Goal: Task Accomplishment & Management: Complete application form

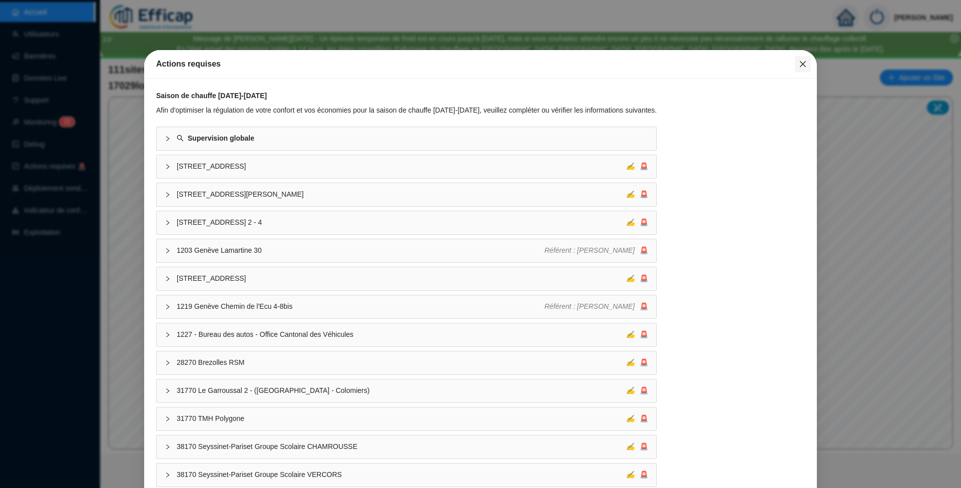
click at [799, 64] on icon "close" at bounding box center [803, 64] width 8 height 8
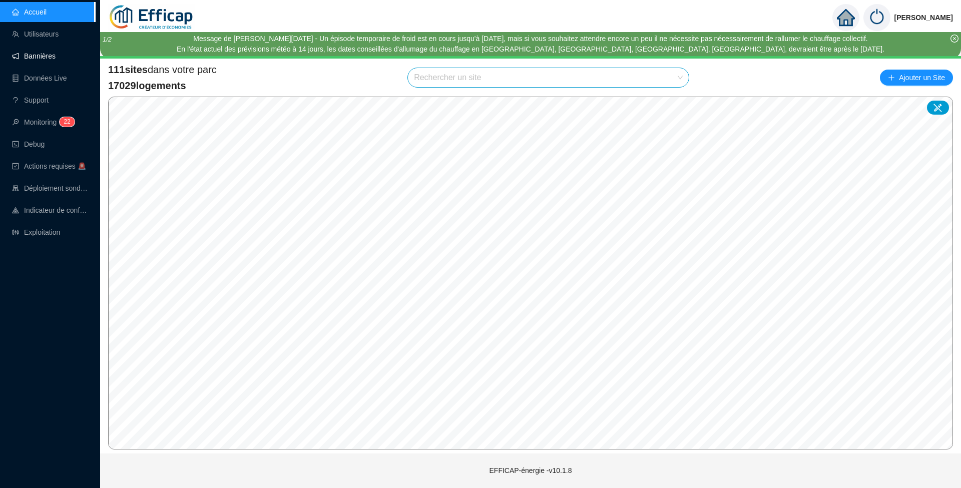
click at [56, 54] on link "Bannières" at bounding box center [34, 56] width 44 height 8
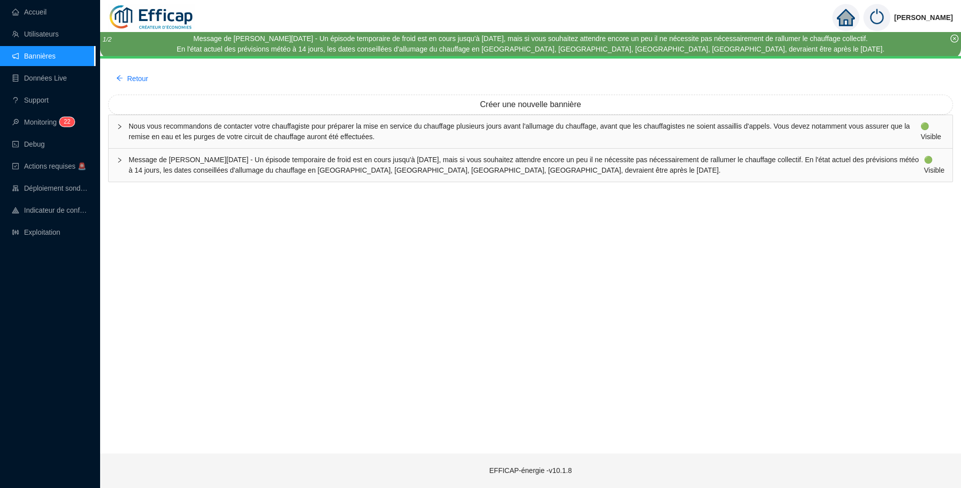
click at [171, 165] on span "Message de [PERSON_NAME][DATE] - Un épisode temporaire de froid est en cours ju…" at bounding box center [526, 165] width 795 height 21
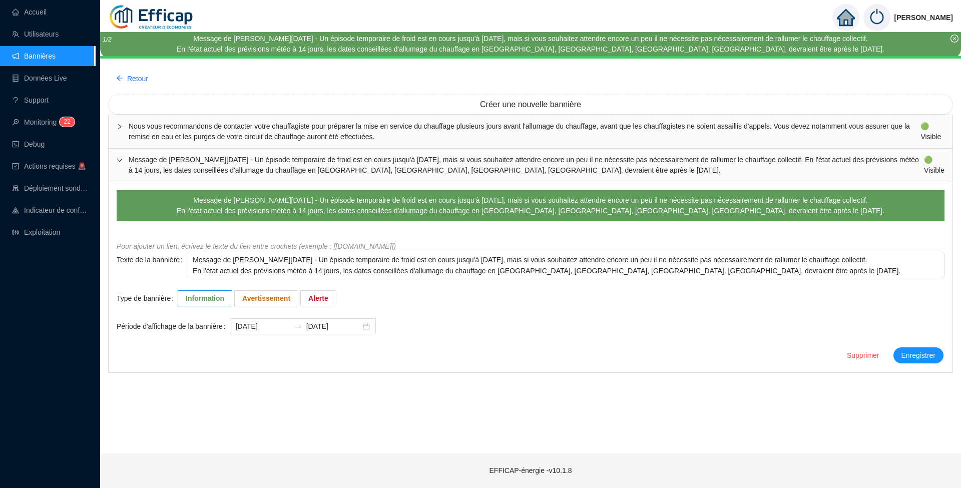
click at [171, 156] on span "Message de [PERSON_NAME][DATE] - Un épisode temporaire de froid est en cours ju…" at bounding box center [526, 165] width 795 height 21
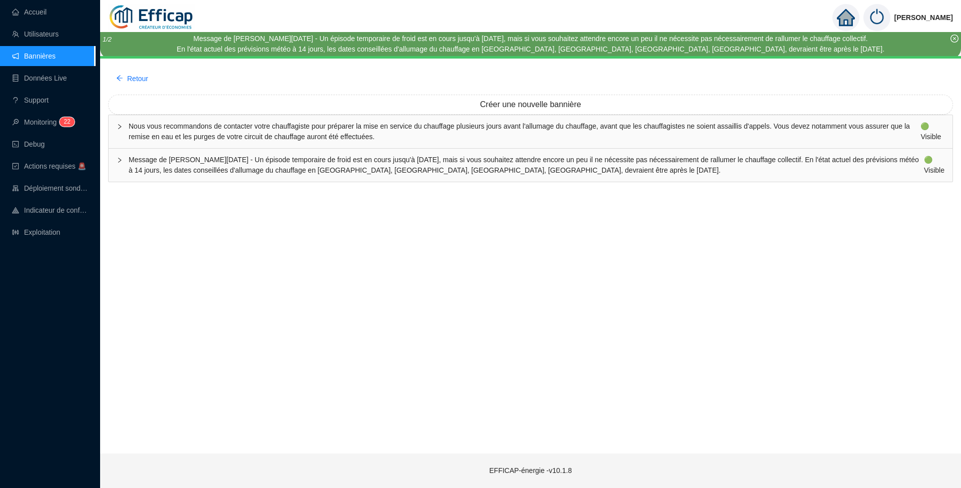
click at [170, 158] on span "Message de [PERSON_NAME][DATE] - Un épisode temporaire de froid est en cours ju…" at bounding box center [526, 165] width 795 height 21
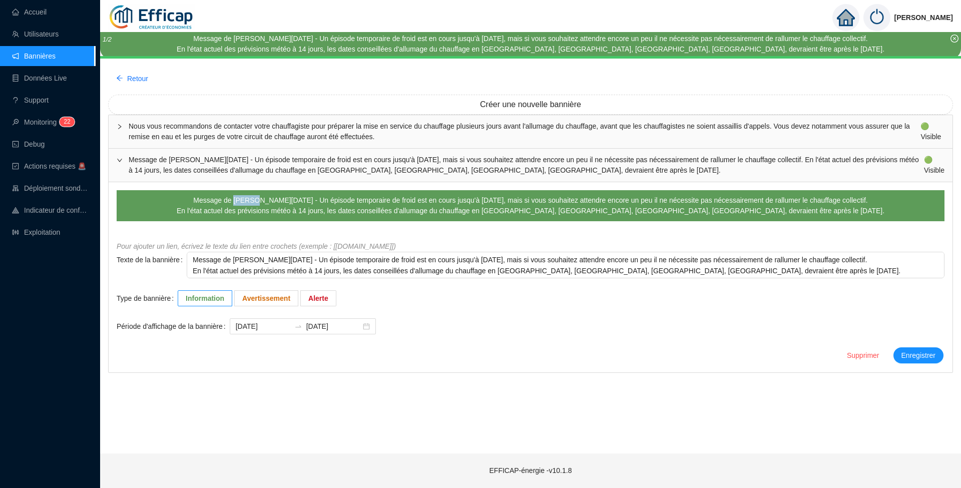
drag, startPoint x: 222, startPoint y: 202, endPoint x: 243, endPoint y: 201, distance: 21.0
click at [243, 201] on div "Message de [PERSON_NAME][DATE] - Un épisode temporaire de froid est en cours ju…" at bounding box center [531, 200] width 708 height 11
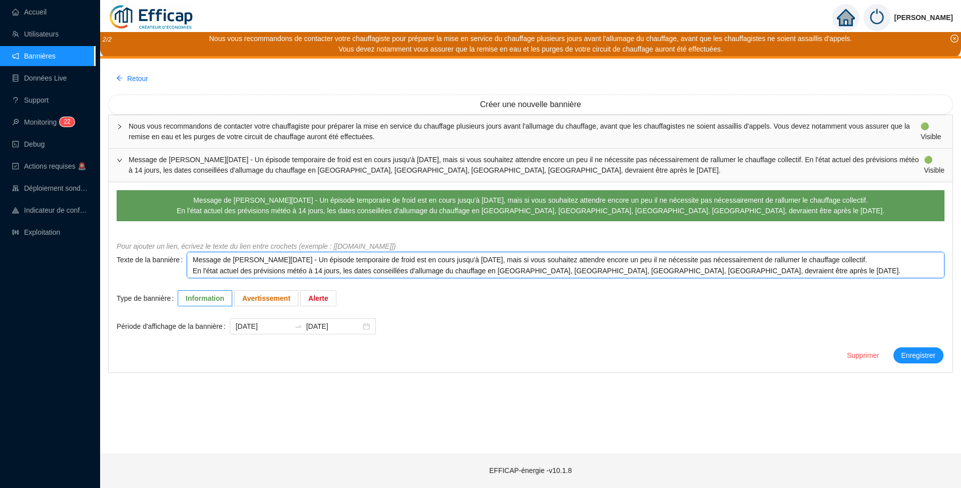
click at [242, 262] on textarea "Message de [PERSON_NAME][DATE] - Un épisode temporaire de froid est en cours ju…" at bounding box center [566, 265] width 758 height 27
type textarea "Message de Mecredi [DATE] - Un épisode temporaire de froid est en cours jusqu'à…"
type textarea "Message de [PERSON_NAME] [DATE] - Un épisode temporaire de froid est en cours j…"
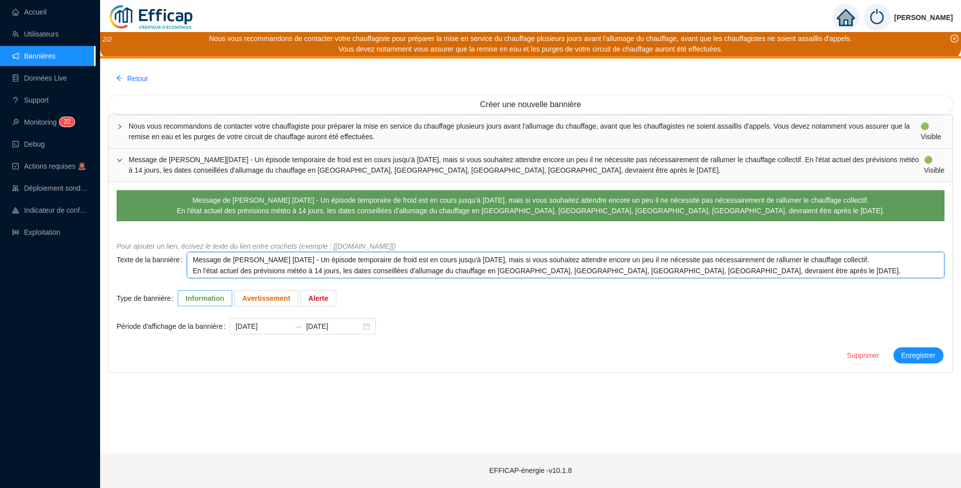
type textarea "Message de credi [DATE] - Un épisode temporaire de froid est en cours jusqu'à […"
type textarea "Message de Vcredi [DATE] - Un épisode temporaire de froid est en cours jusqu'à …"
type textarea "Message de Vecredi [DATE] - Un épisode temporaire de froid est en cours jusqu'à…"
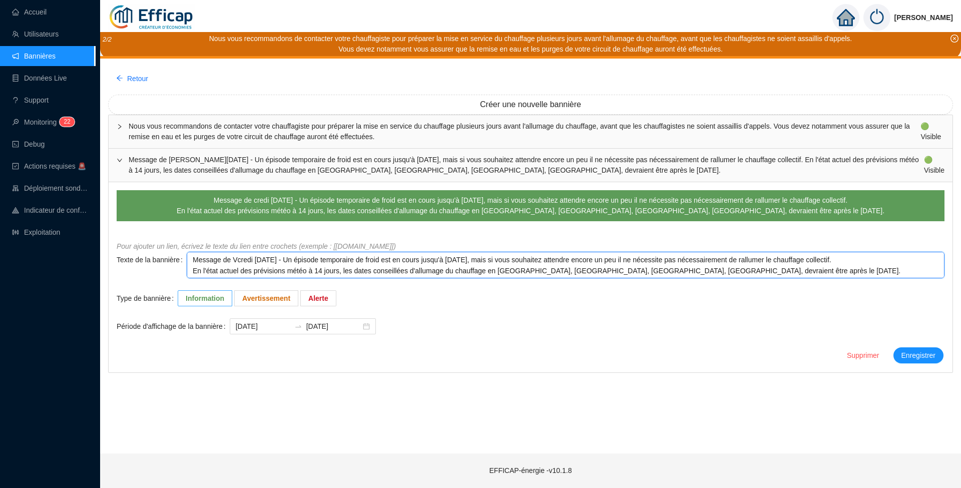
type textarea "Message de Vecredi [DATE] - Un épisode temporaire de froid est en cours jusqu'à…"
type textarea "Message de Vencredi [DATE] - Un épisode temporaire de froid est en cours jusqu'…"
type textarea "Message de Vendcredi [DATE] - Un épisode temporaire de froid est en cours jusqu…"
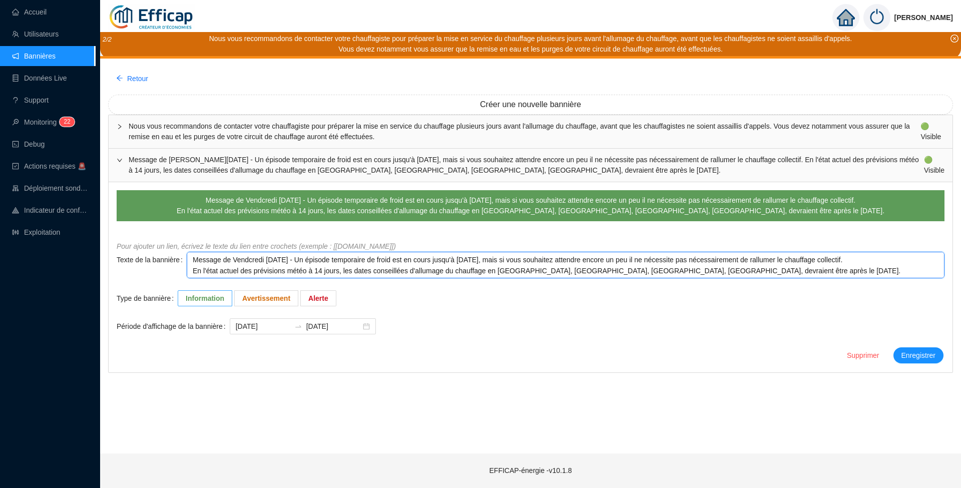
type textarea "Message de [PERSON_NAME] [DATE] - Un épisode temporaire de froid est en cours j…"
type textarea "Message de Vendrecredi [DATE] - Un épisode temporaire de froid est en cours jus…"
type textarea "Message de Vendredcredi [DATE] - Un épisode temporaire de froid est en cours ju…"
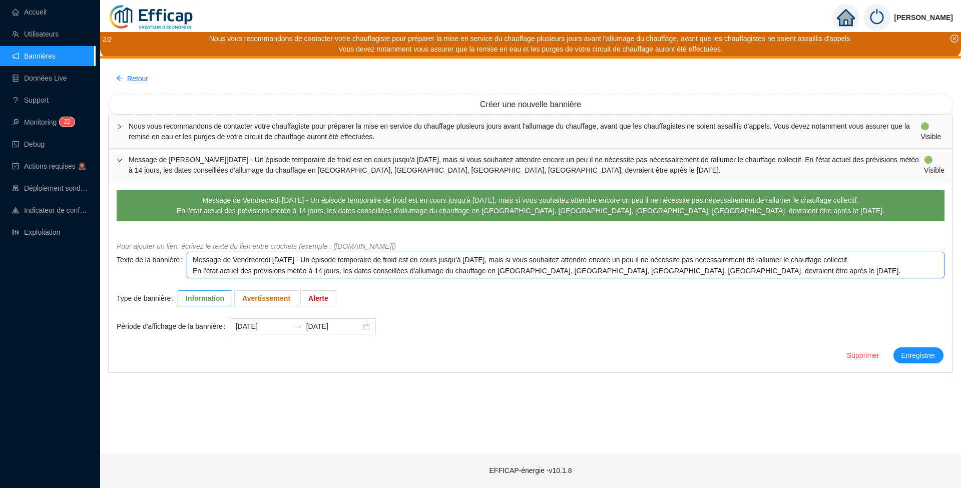
type textarea "Message de Vendredcredi [DATE] - Un épisode temporaire de froid est en cours ju…"
type textarea "Message de Vendredicredi [DATE] - Un épisode temporaire de froid est en cours j…"
type textarea "Message de Vendrediredi [DATE] - Un épisode temporaire de froid est en cours ju…"
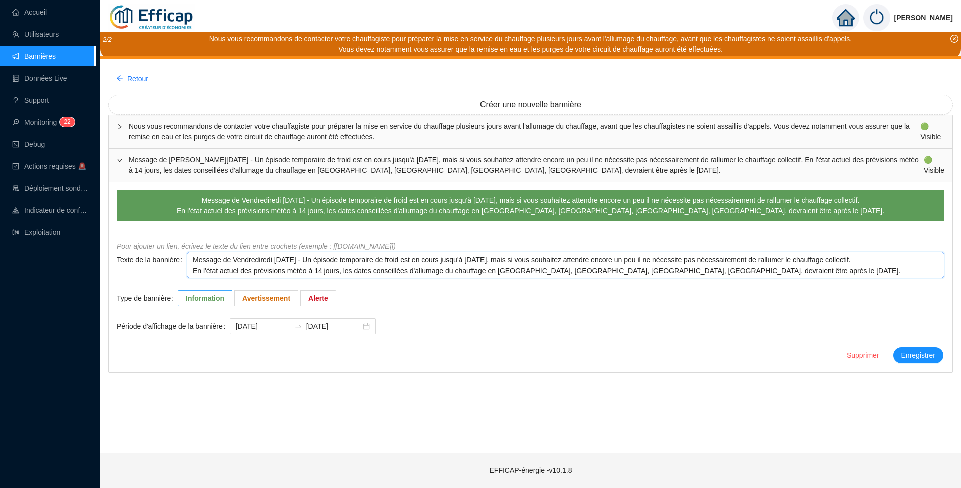
type textarea "Message de Vendrediedi [DATE] - Un épisode temporaire de froid est en cours jus…"
type textarea "Message de Vendredidi [DATE] - Un épisode temporaire de froid est en cours jusq…"
type textarea "Message de Vendredii [DATE] - Un épisode temporaire de froid est en cours jusqu…"
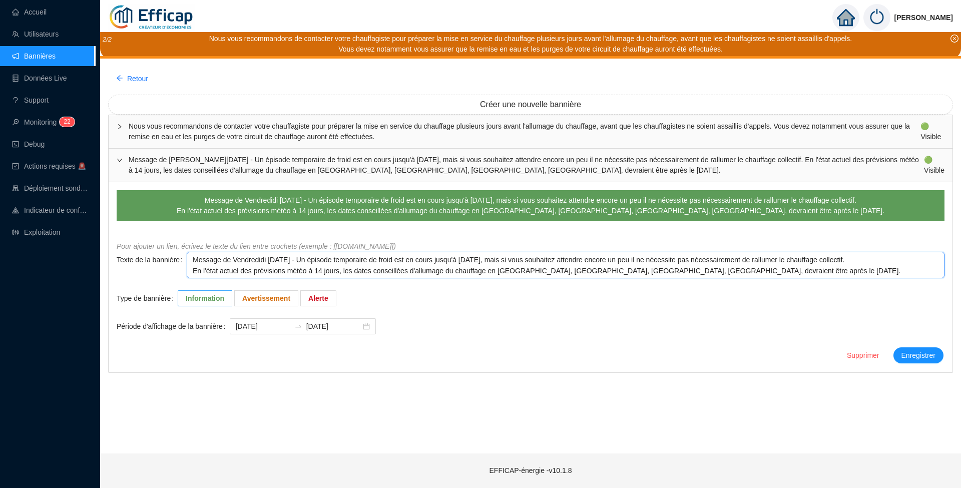
type textarea "Message de Vendredii [DATE] - Un épisode temporaire de froid est en cours jusqu…"
type textarea "Message de [DATE] - Un épisode temporaire de froid est en cours jusqu'à [DATE],…"
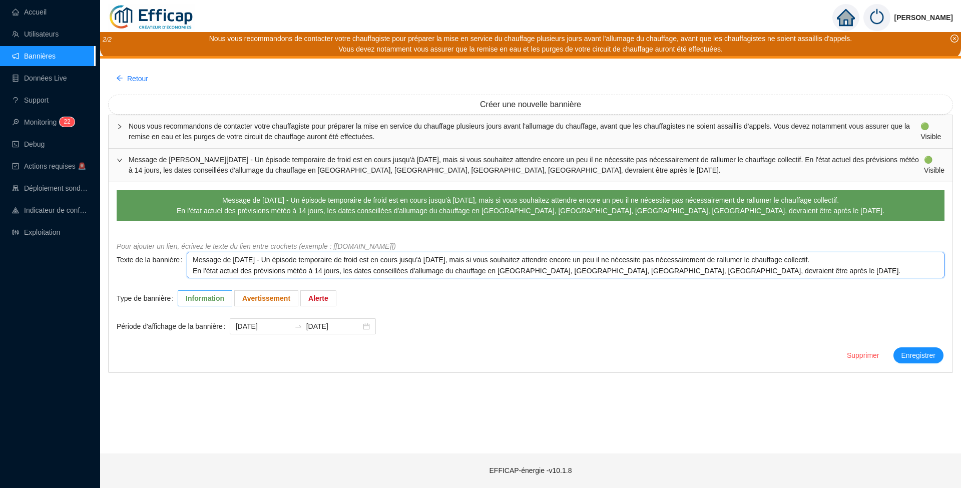
type textarea "Message de [DATE] - Un épisode temporaire de froid est en cours jusqu'à [DATE],…"
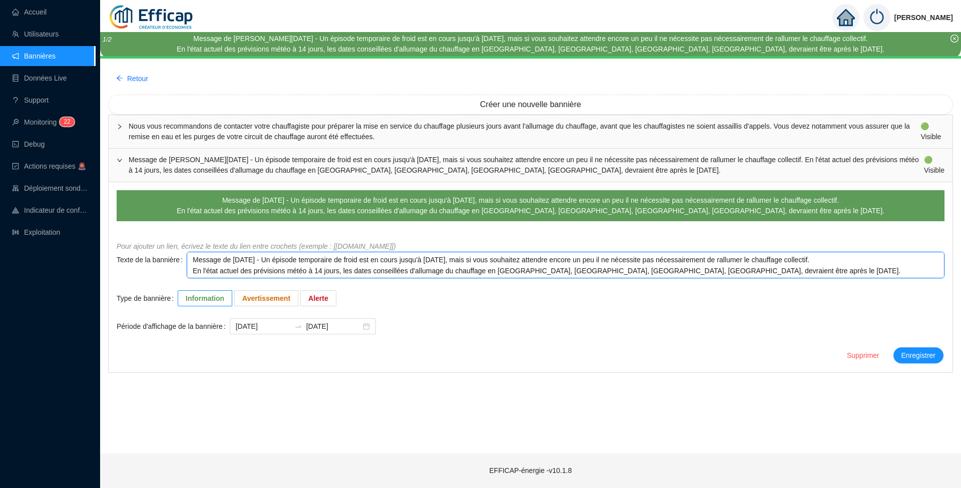
drag, startPoint x: 301, startPoint y: 259, endPoint x: 891, endPoint y: 259, distance: 589.6
click at [891, 259] on textarea "Message de [DATE] - Un épisode temporaire de froid est en cours jusqu'à [DATE],…" at bounding box center [566, 265] width 758 height 27
type textarea "Message de [DATE] - En l'état actuel des prévisions météo à 14 jours, les dates…"
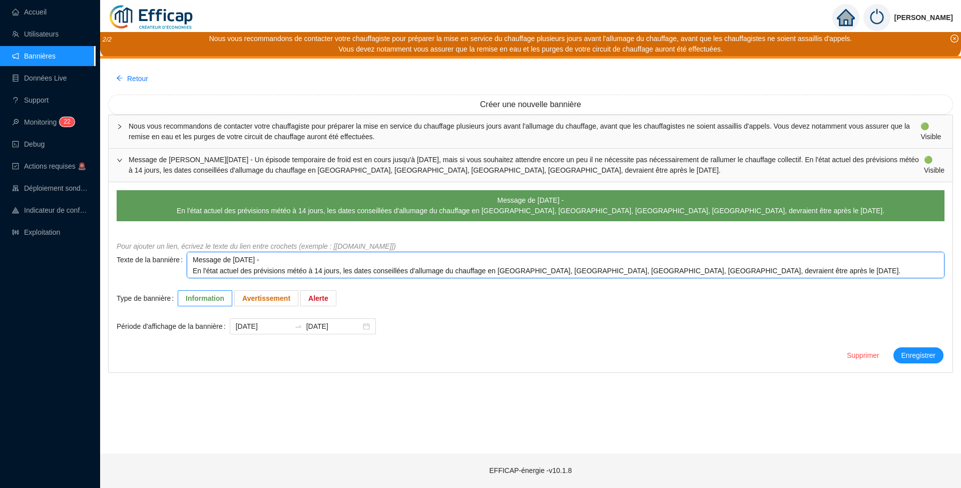
type textarea "Message de [DATE] - En l'état actuel des prévisions météo à 14 jours, les dates…"
type textarea "Message de [DATE] En l'état actuel des prévisions météo à 14 jours, les dates c…"
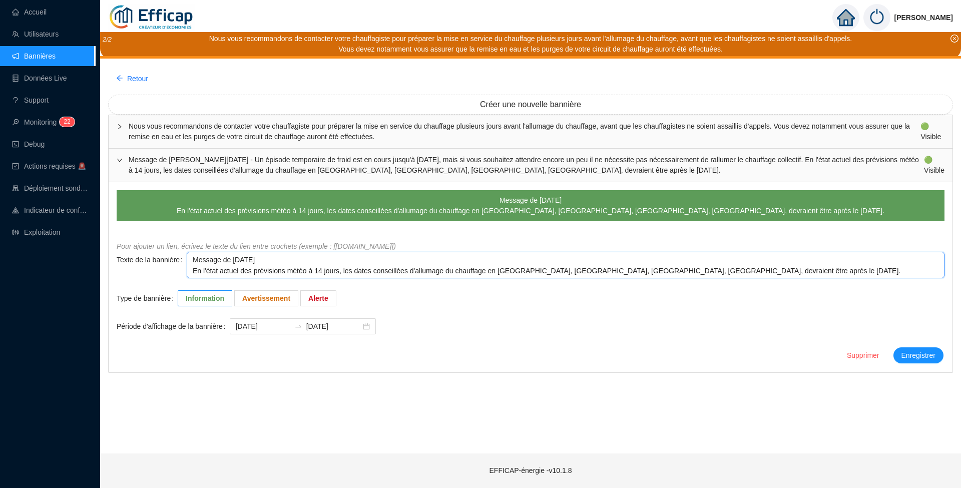
click at [309, 273] on textarea "Message de [DATE] En l'état actuel des prévisions météo à 14 jours, les dates c…" at bounding box center [566, 265] width 758 height 27
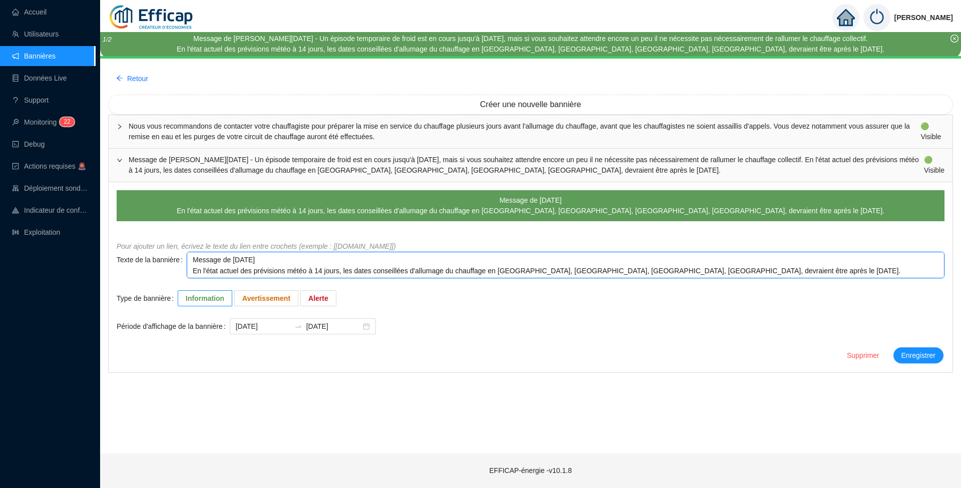
drag, startPoint x: 311, startPoint y: 271, endPoint x: 318, endPoint y: 272, distance: 6.5
click at [318, 272] on textarea "Message de [DATE] En l'état actuel des prévisions météo à 14 jours, les dates c…" at bounding box center [566, 265] width 758 height 27
drag, startPoint x: 668, startPoint y: 270, endPoint x: 768, endPoint y: 270, distance: 100.1
click at [768, 270] on textarea "Message de [DATE] En l'état actuel des prévisions météo à 14 jours, les dates c…" at bounding box center [566, 265] width 758 height 27
type textarea "Message de [DATE] En l'état actuel des prévisions météo à 14 jours, les dates c…"
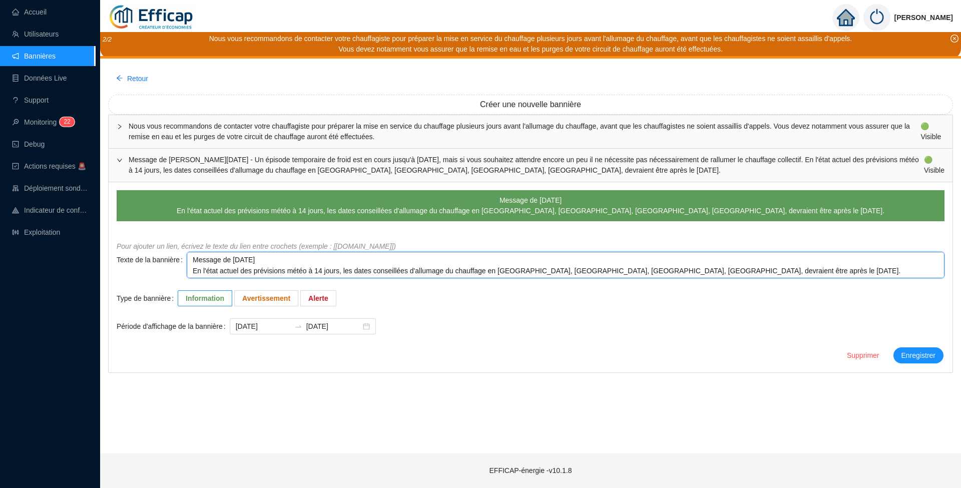
type textarea "Message de [DATE] En l'état actuel des prévisions météo à 14 jours, les dates c…"
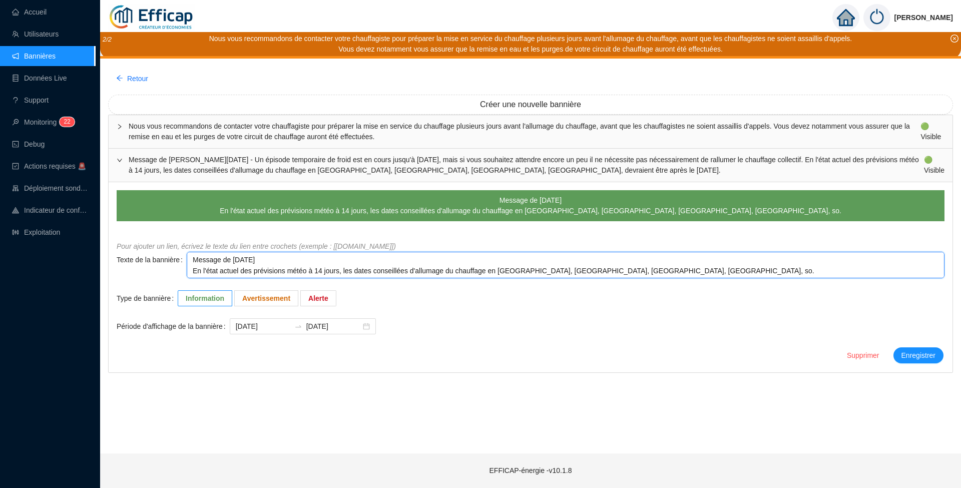
type textarea "Message de [DATE] En l'état actuel des prévisions météo à 14 jours, les dates c…"
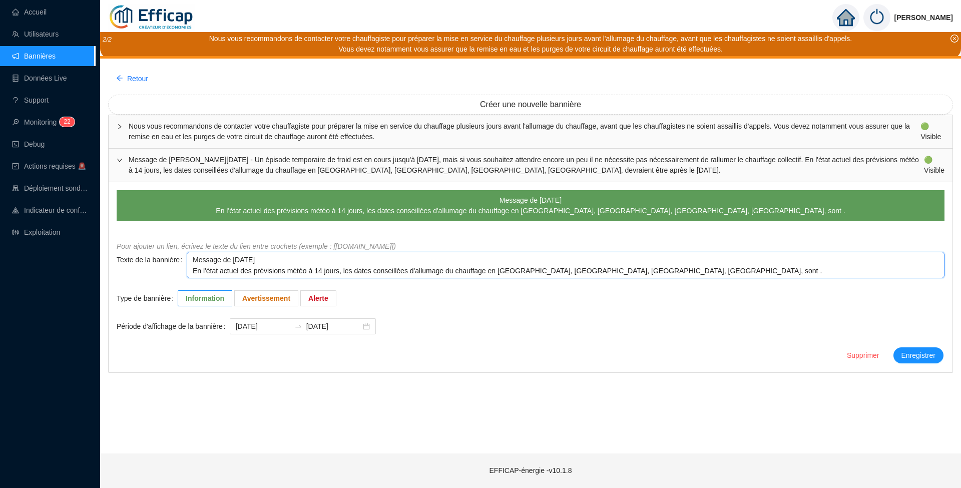
type textarea "Message de [DATE] En l'état actuel des prévisions météo à 14 jours, les dates c…"
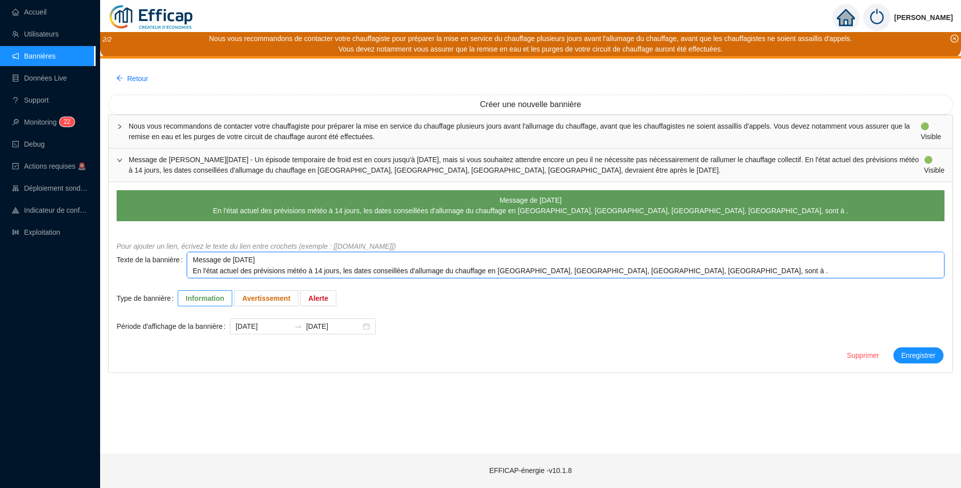
type textarea "Message de [DATE] En l'état actuel des prévisions météo à 14 jours, les dates c…"
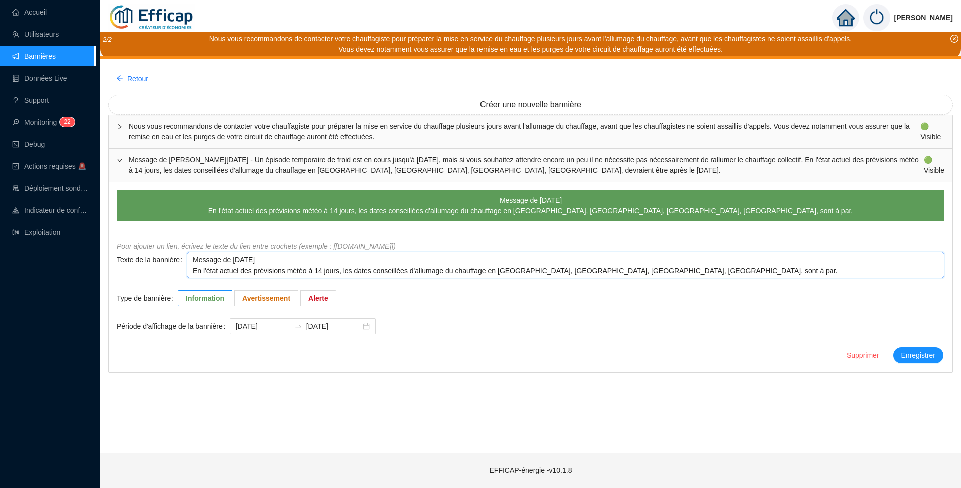
type textarea "Message de [DATE] En l'état actuel des prévisions météo à 14 jours, les dates c…"
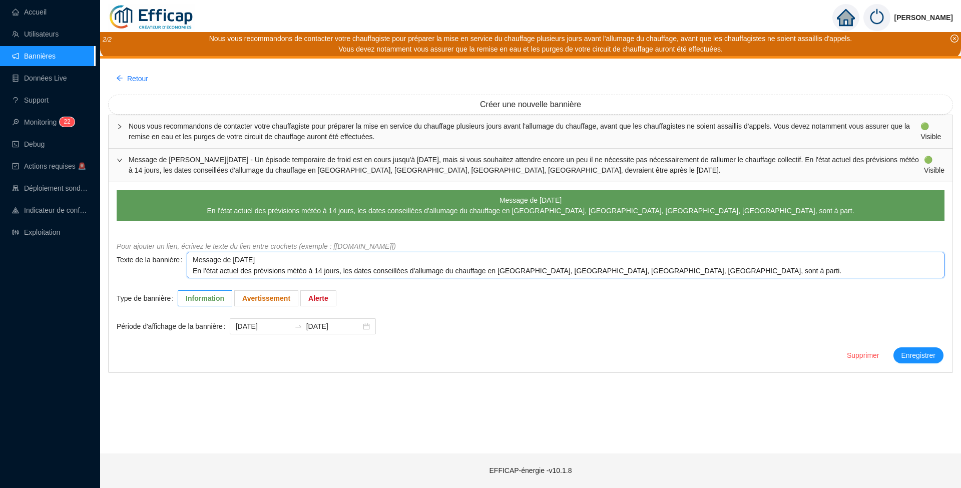
type textarea "Message de [DATE] En l'état actuel des prévisions météo à 14 jours, les dates c…"
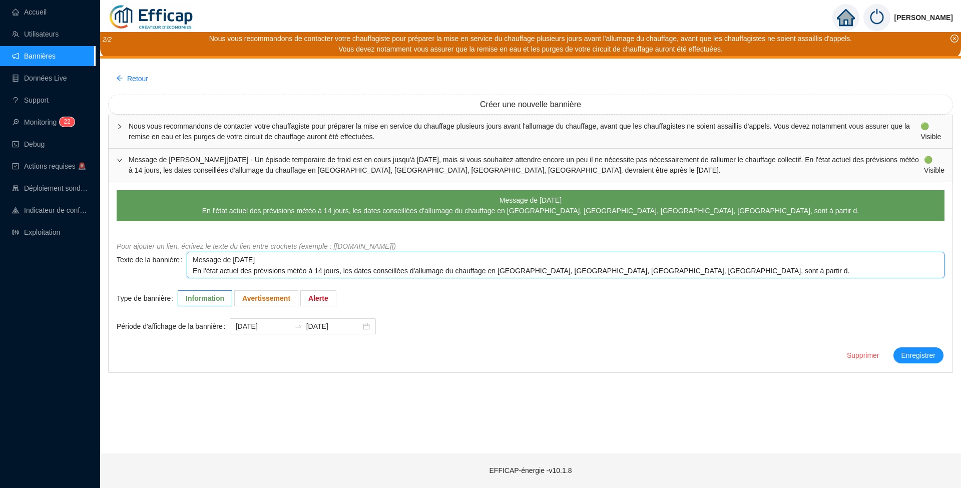
type textarea "Message de [DATE] En l'état actuel des prévisions météo à 14 jours, les dates c…"
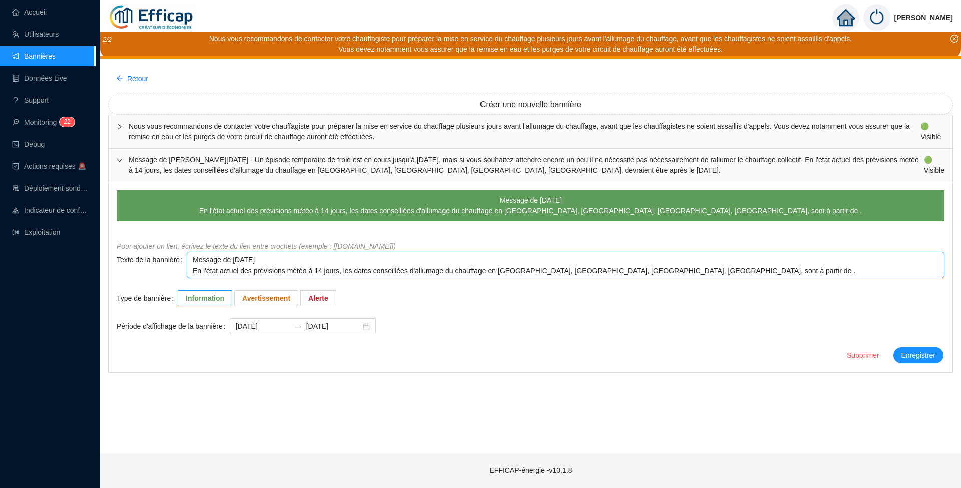
type textarea "Message de [DATE] En l'état actuel des prévisions météo à 14 jours, les dates c…"
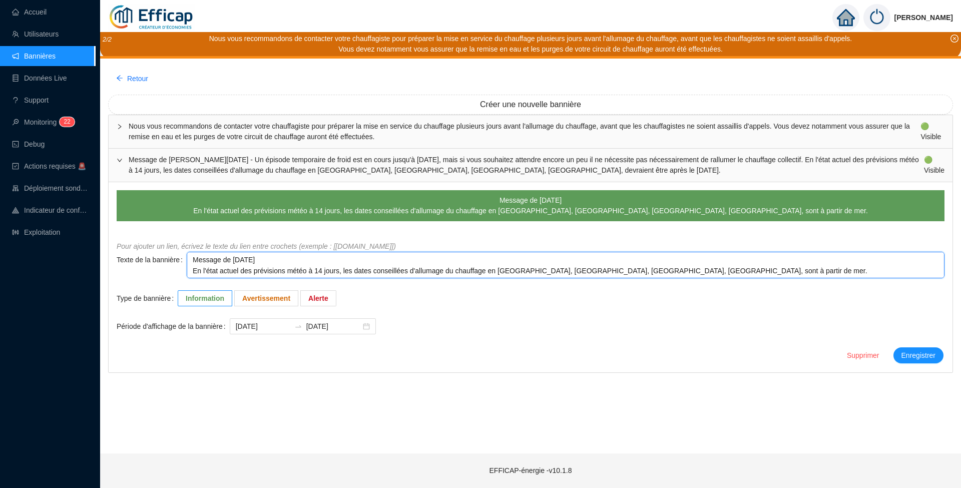
type textarea "Message de [DATE] En l'état actuel des prévisions météo à 14 jours, les dates c…"
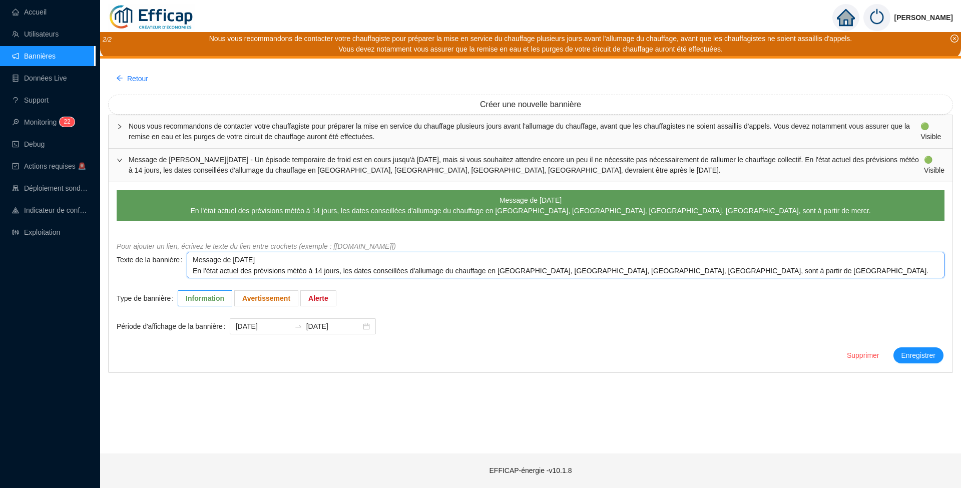
type textarea "Message de [DATE] En l'état actuel des prévisions météo à 14 jours, les dates c…"
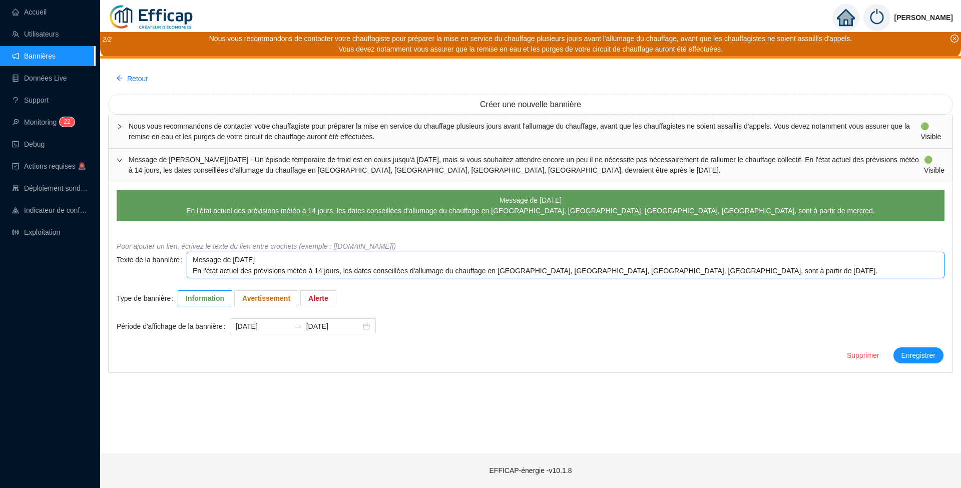
type textarea "Message de [DATE] En l'état actuel des prévisions météo à 14 jours, les dates c…"
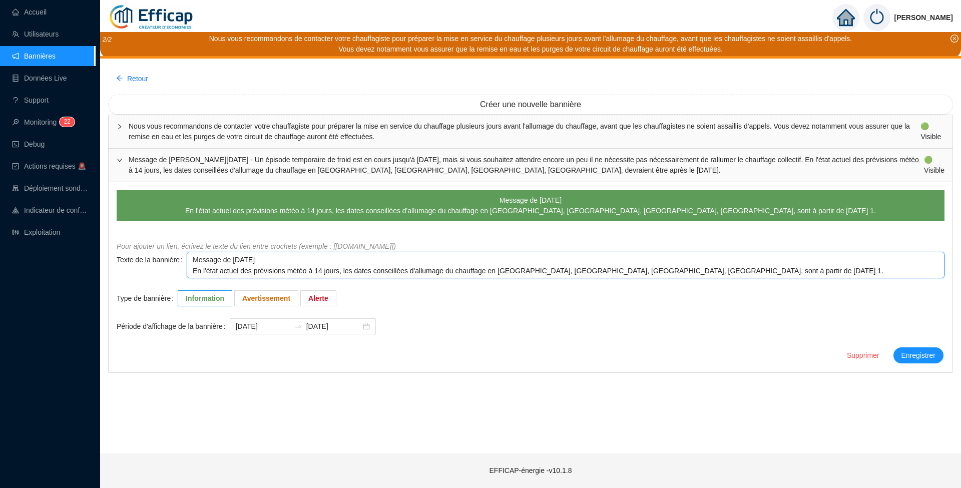
type textarea "Message de [DATE] En l'état actuel des prévisions météo à 14 jours, les dates c…"
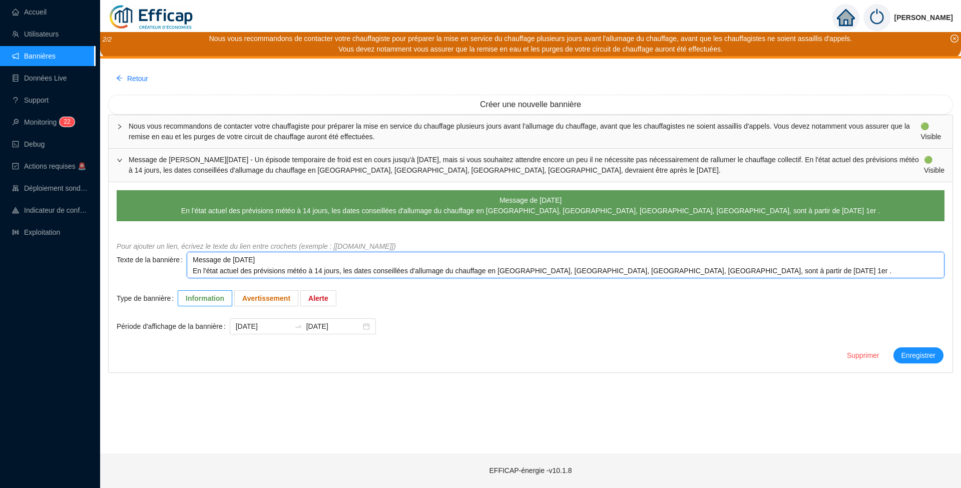
type textarea "Message de [DATE] En l'état actuel des prévisions météo à 14 jours, les dates c…"
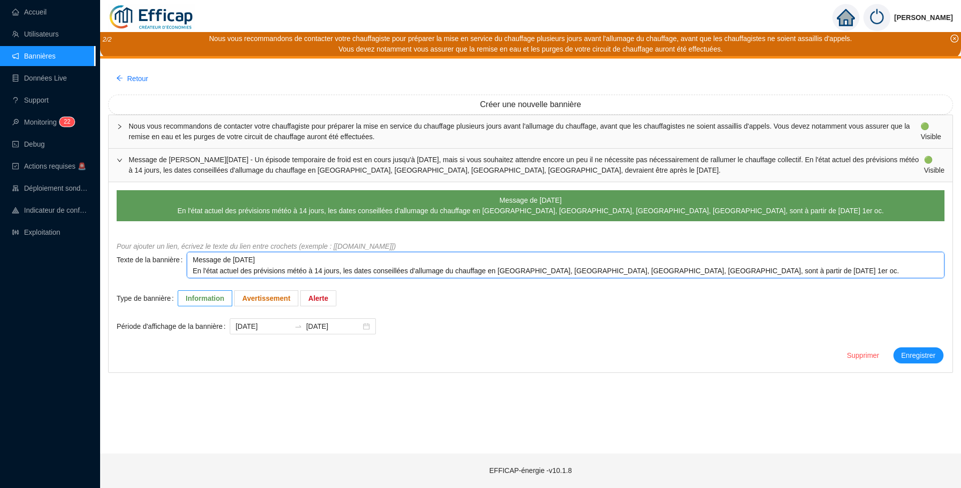
type textarea "Message de [DATE] En l'état actuel des prévisions météo à 14 jours, les dates c…"
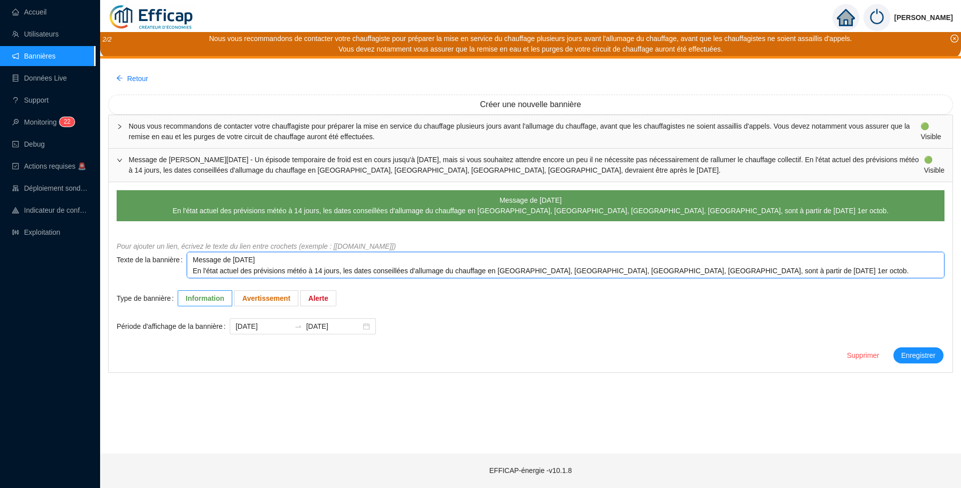
type textarea "Message de [DATE] En l'état actuel des prévisions météo à 14 jours, les dates c…"
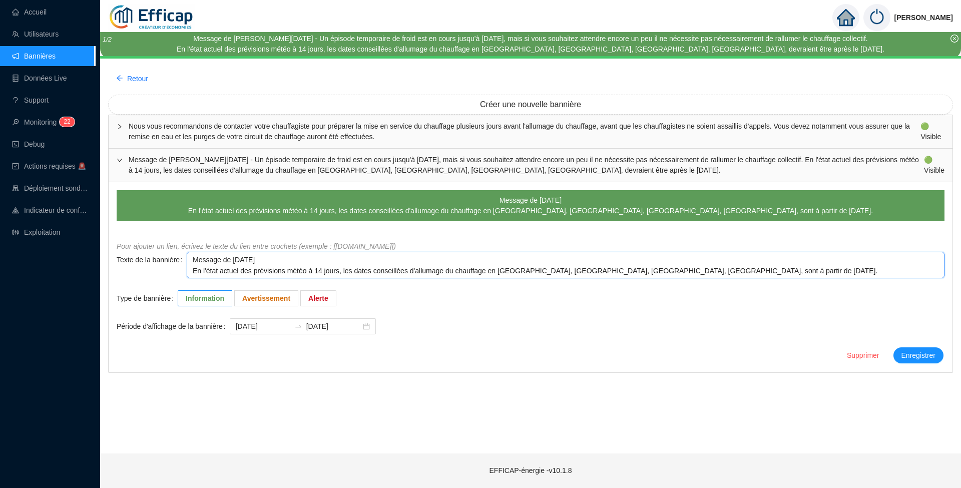
type textarea "Message de [DATE] En l'état actuel des prévisions météo à 14 jours, les dates c…"
click at [308, 294] on span "Alerte" at bounding box center [318, 298] width 20 height 8
click at [301, 301] on input "Alerte" at bounding box center [301, 301] width 0 height 0
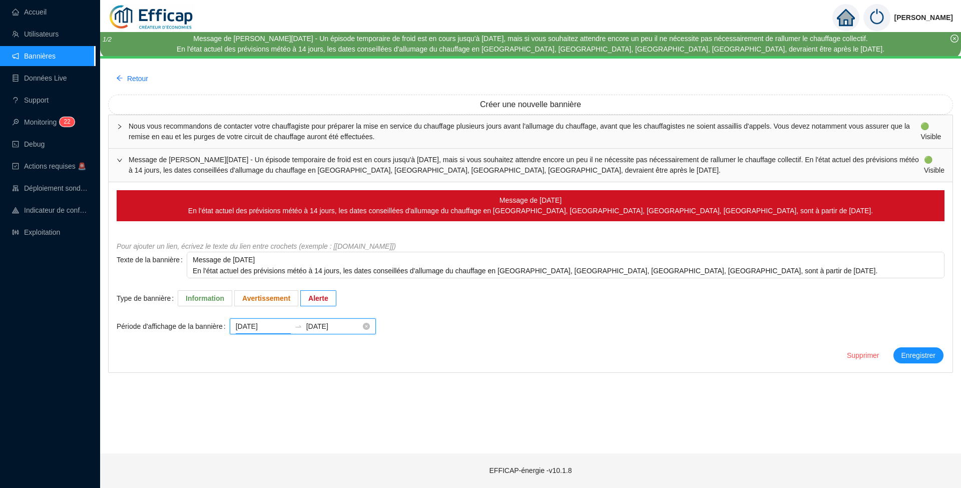
click at [274, 325] on input "[DATE]" at bounding box center [263, 326] width 55 height 11
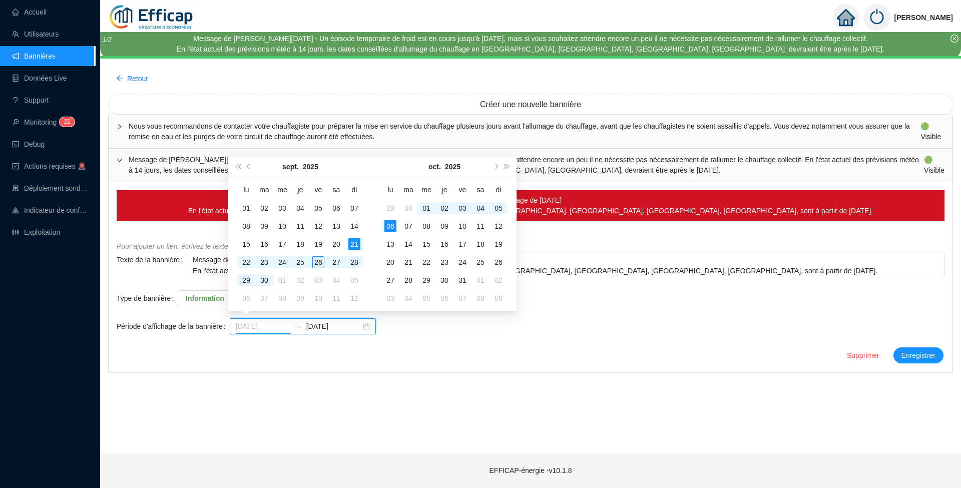
type input "[DATE]"
click at [319, 266] on div "26" at bounding box center [318, 262] width 12 height 12
type input "[DATE]"
click at [427, 245] on div "15" at bounding box center [426, 244] width 12 height 12
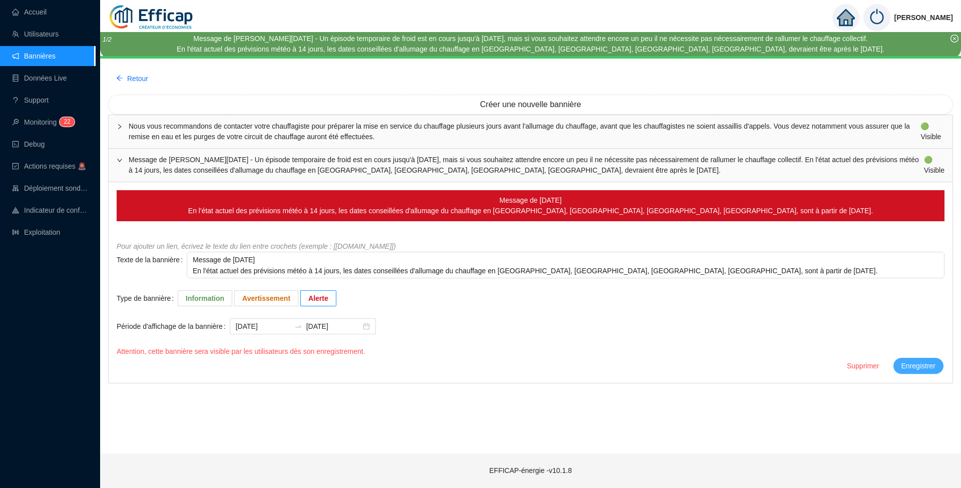
click at [914, 362] on span "Enregistrer" at bounding box center [918, 366] width 34 height 11
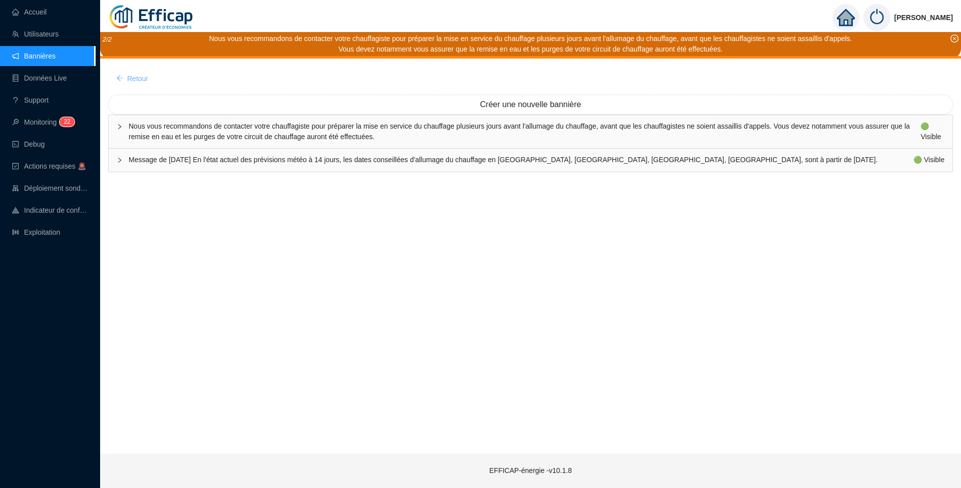
click at [129, 77] on span "Retour" at bounding box center [137, 79] width 21 height 11
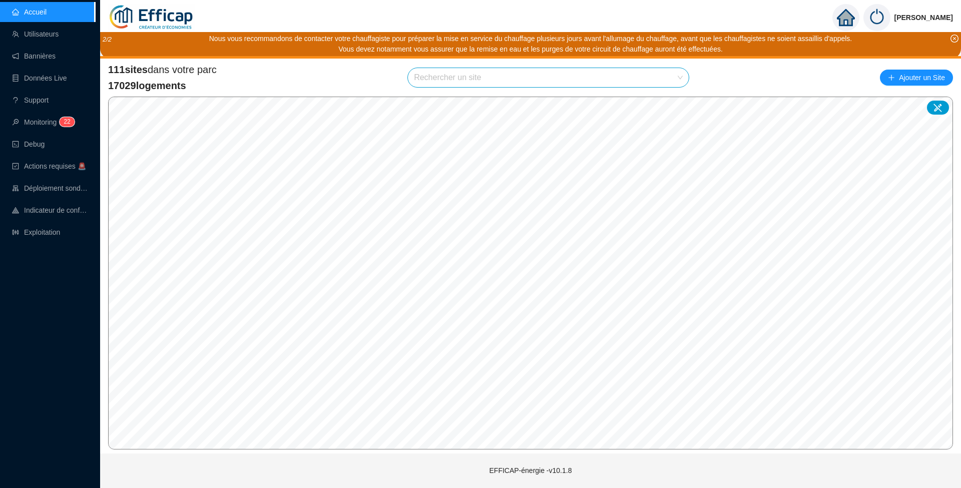
click at [170, 18] on img at bounding box center [151, 17] width 87 height 35
click at [51, 58] on link "Bannières" at bounding box center [34, 56] width 44 height 8
